Goal: Navigation & Orientation: Find specific page/section

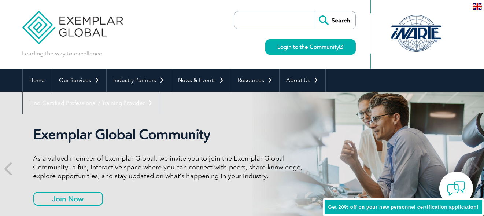
click at [417, 42] on div at bounding box center [416, 33] width 73 height 40
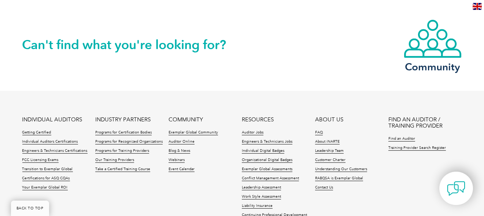
scroll to position [1675, 0]
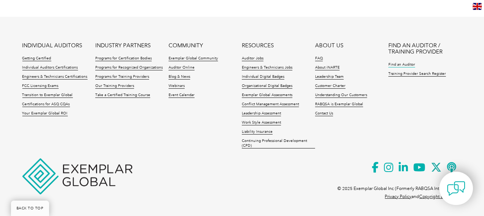
click at [400, 66] on link "Find an Auditor" at bounding box center [402, 64] width 27 height 5
